Goal: Task Accomplishment & Management: Manage account settings

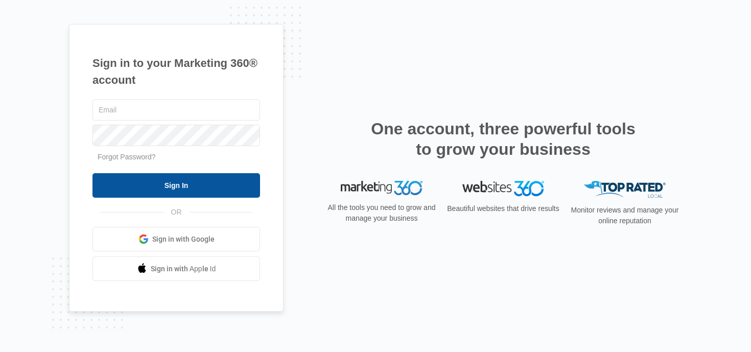
type input "[EMAIL_ADDRESS][PERSON_NAME][DOMAIN_NAME]"
click at [209, 177] on input "Sign In" at bounding box center [175, 185] width 167 height 25
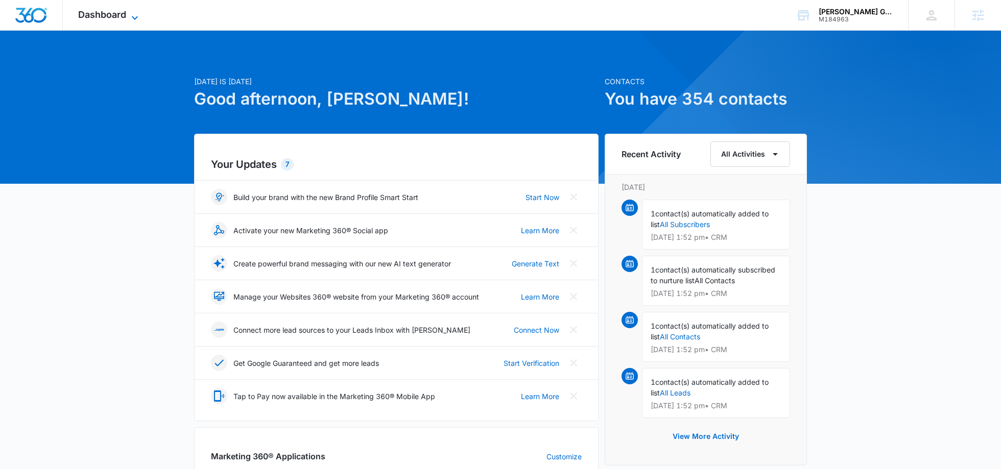
click at [126, 13] on span "Dashboard" at bounding box center [102, 14] width 48 height 11
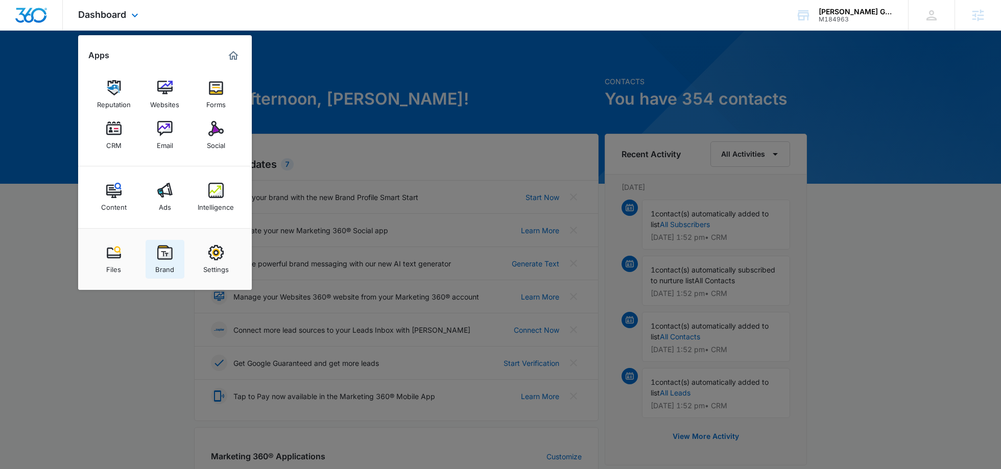
click at [162, 275] on link "Brand" at bounding box center [165, 259] width 39 height 39
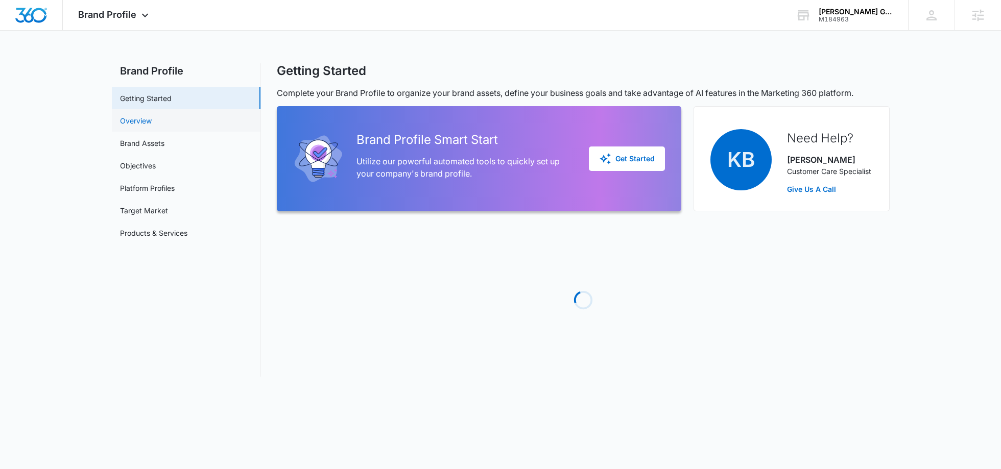
click at [152, 124] on link "Overview" at bounding box center [136, 120] width 32 height 11
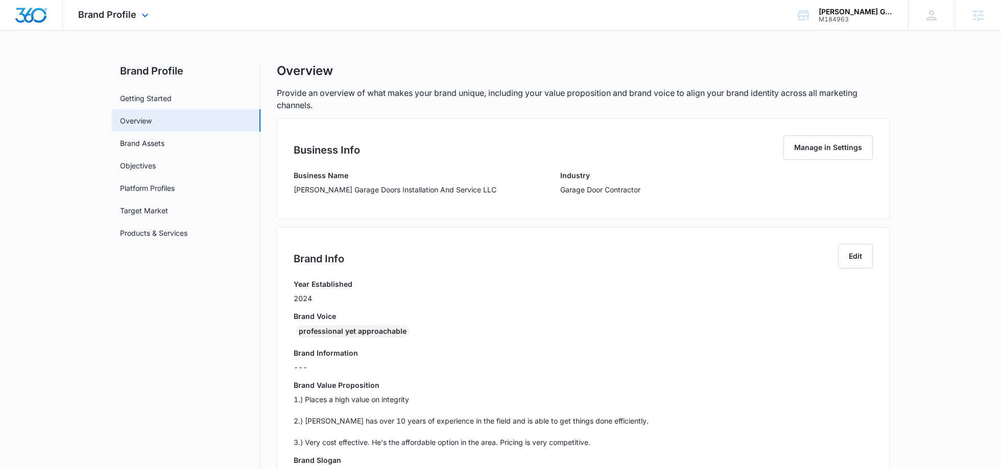
click at [135, 13] on div "Brand Profile Apps Reputation Websites Forms CRM Email Social Content Ads Intel…" at bounding box center [115, 15] width 104 height 30
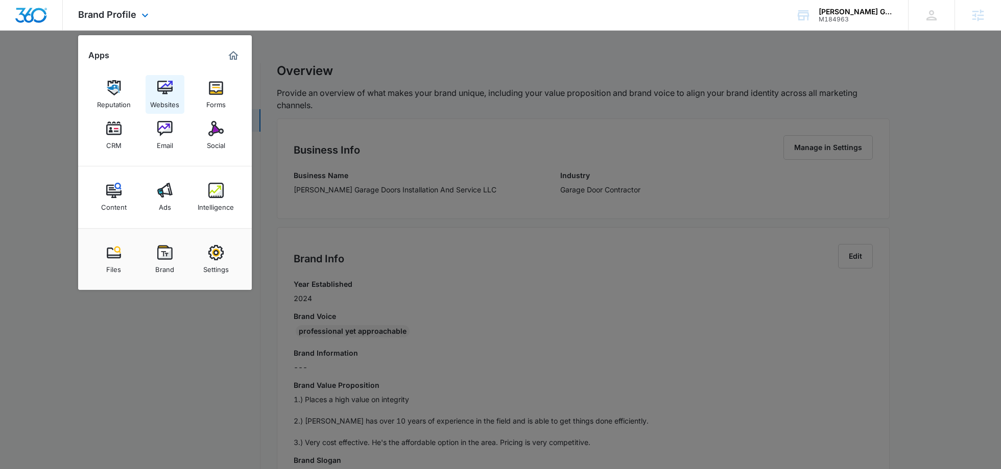
click at [165, 94] on img at bounding box center [164, 87] width 15 height 15
